Goal: Register for event/course

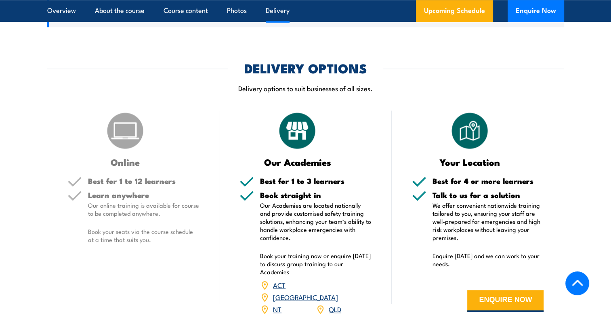
scroll to position [1009, 0]
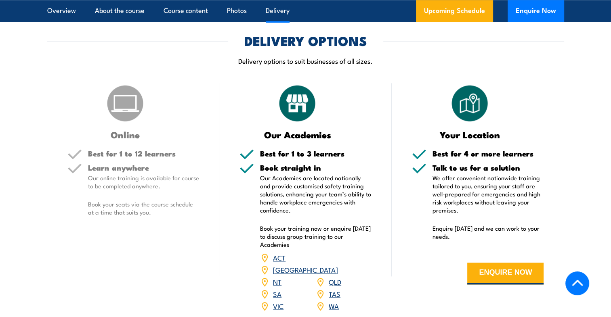
click at [336, 265] on link "NSW" at bounding box center [305, 270] width 65 height 10
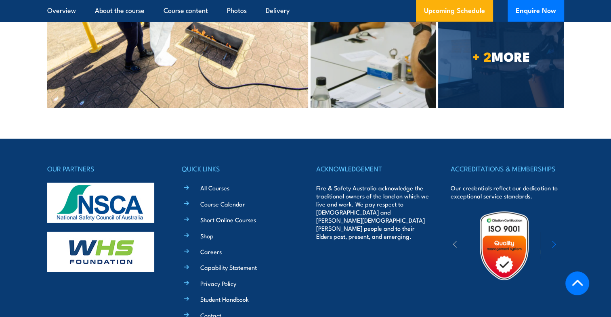
scroll to position [2399, 0]
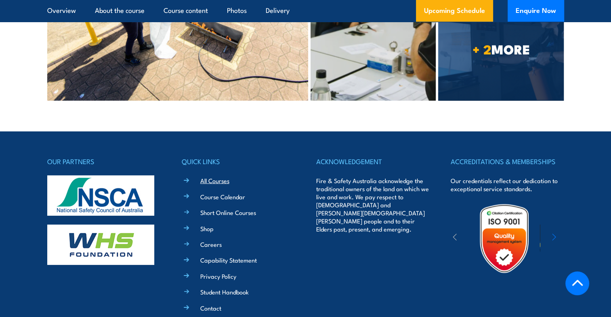
click at [220, 176] on link "All Courses" at bounding box center [214, 180] width 29 height 8
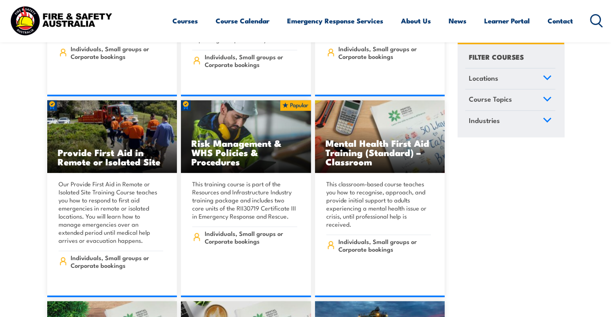
scroll to position [5247, 0]
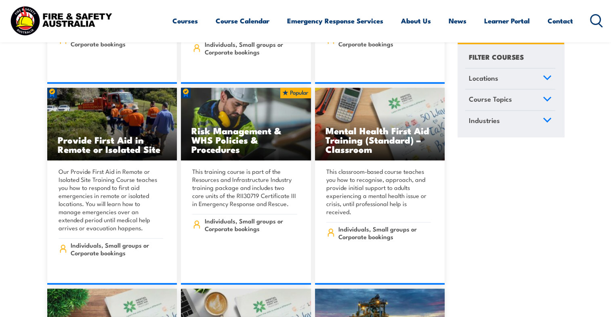
click at [512, 94] on link "Course Topics" at bounding box center [510, 100] width 90 height 21
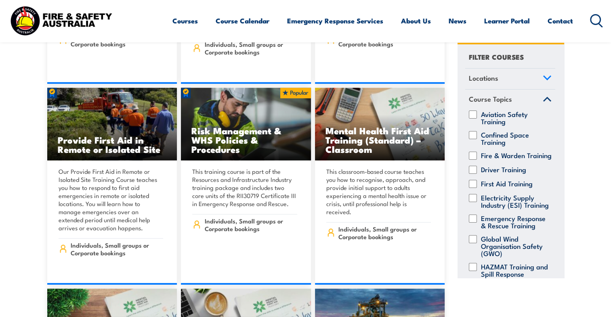
click at [506, 159] on label "Fire & Warden Training" at bounding box center [516, 155] width 71 height 8
click at [477, 159] on input "Fire & Warden Training" at bounding box center [473, 155] width 8 height 8
checkbox input "true"
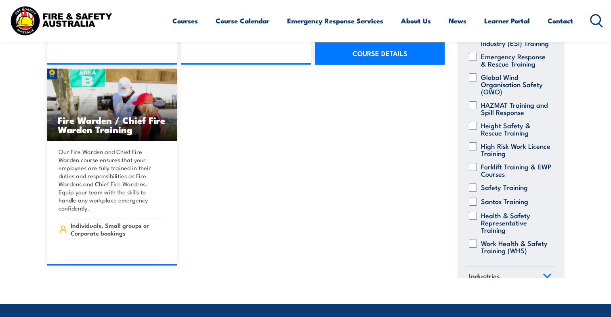
scroll to position [1211, 0]
